Goal: Transaction & Acquisition: Purchase product/service

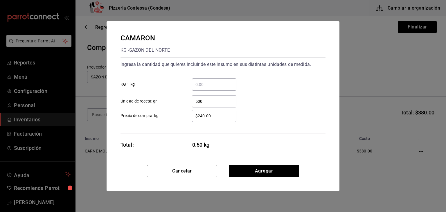
click at [266, 134] on div "CAMARON KG - SAZON DEL NORTE Ingresa la cantidad que quieres incluir de este in…" at bounding box center [223, 93] width 233 height 144
click at [198, 176] on button "Cancelar" at bounding box center [182, 171] width 70 height 12
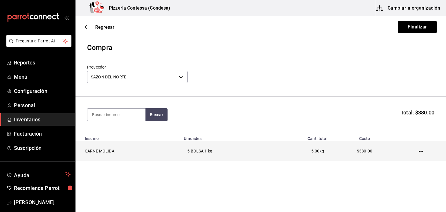
click at [419, 152] on icon "button" at bounding box center [421, 151] width 5 height 5
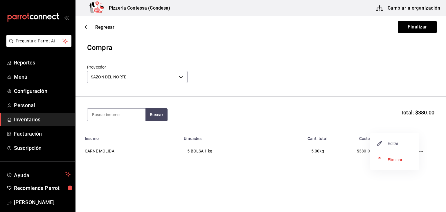
click at [398, 147] on span "Editar" at bounding box center [388, 143] width 21 height 7
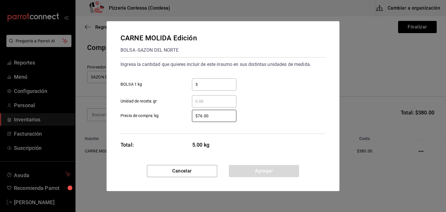
drag, startPoint x: 216, startPoint y: 117, endPoint x: 185, endPoint y: 117, distance: 30.8
click at [185, 117] on div "$76.00 ​" at bounding box center [210, 116] width 54 height 12
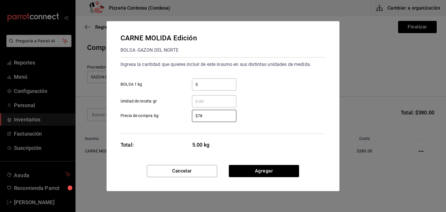
type input "$78"
click at [276, 171] on button "Agregar" at bounding box center [264, 171] width 70 height 12
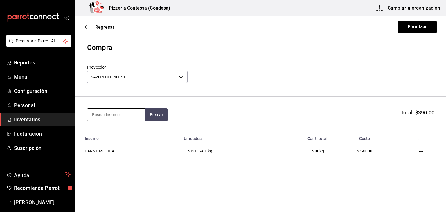
click at [127, 116] on input at bounding box center [116, 115] width 58 height 12
type input "camaron"
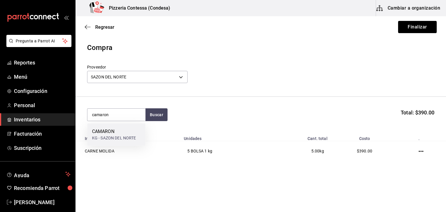
click at [131, 136] on div "KG - SAZON DEL NORTE" at bounding box center [114, 138] width 44 height 6
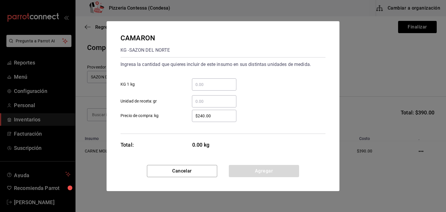
click at [200, 82] on input "​ KG 1 kg" at bounding box center [214, 84] width 44 height 7
click at [274, 77] on div "​ KG 1 kg" at bounding box center [221, 82] width 210 height 17
click at [214, 98] on input "​ Unidad de receta: gr" at bounding box center [214, 101] width 44 height 7
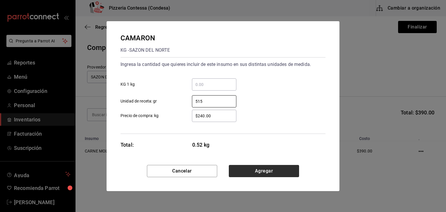
type input "515"
click at [254, 173] on button "Agregar" at bounding box center [264, 171] width 70 height 12
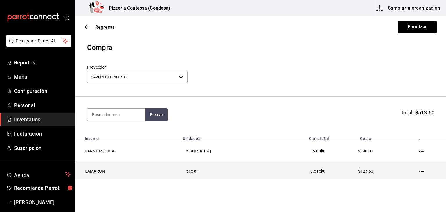
click at [419, 171] on icon "button" at bounding box center [421, 171] width 5 height 1
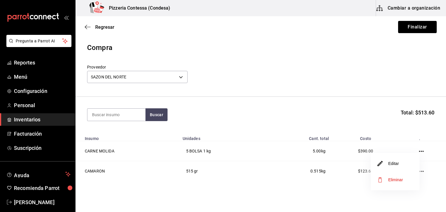
click at [403, 158] on li "Editar" at bounding box center [395, 163] width 49 height 16
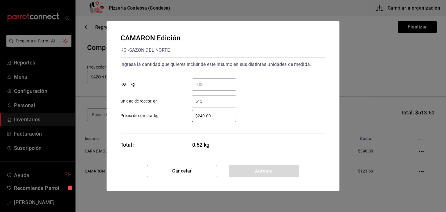
drag, startPoint x: 219, startPoint y: 113, endPoint x: 185, endPoint y: 121, distance: 35.3
click at [185, 121] on div "$240.00 ​" at bounding box center [210, 116] width 54 height 12
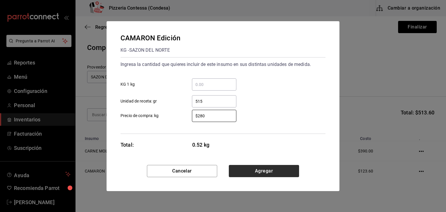
type input "$280"
click at [271, 172] on button "Agregar" at bounding box center [264, 171] width 70 height 12
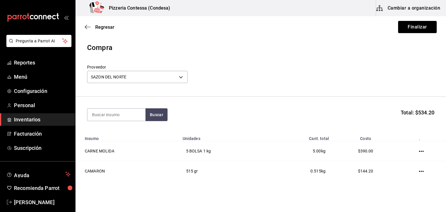
scroll to position [18, 0]
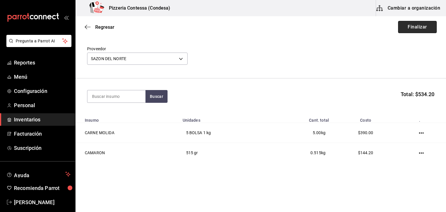
click at [412, 31] on button "Finalizar" at bounding box center [417, 27] width 39 height 12
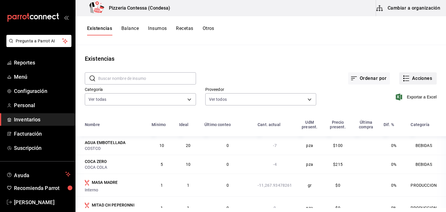
click at [403, 77] on icon "button" at bounding box center [406, 78] width 7 height 7
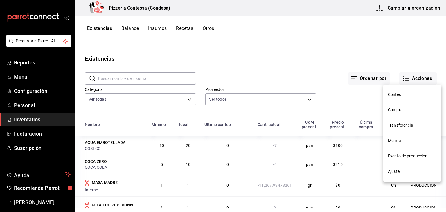
click at [392, 112] on span "Compra" at bounding box center [412, 110] width 49 height 6
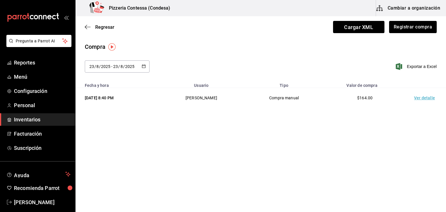
click at [146, 69] on div "[DATE] [DATE] - [DATE] [DATE]" at bounding box center [117, 66] width 65 height 12
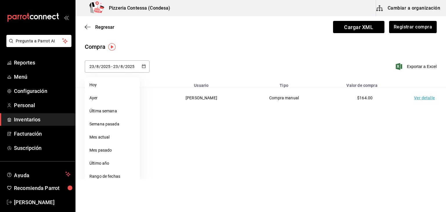
click at [160, 176] on main "Regresar Cargar XML Registrar compra Compra [DATE] [DATE] - [DATE] [DATE] [DATE…" at bounding box center [261, 97] width 371 height 163
